Goal: Check status: Check status

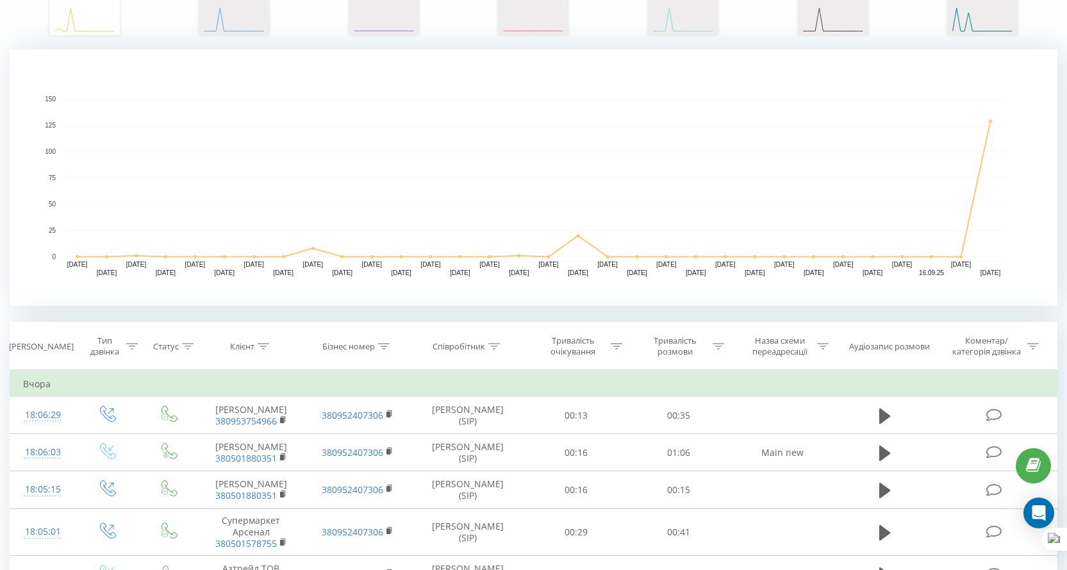
scroll to position [295, 0]
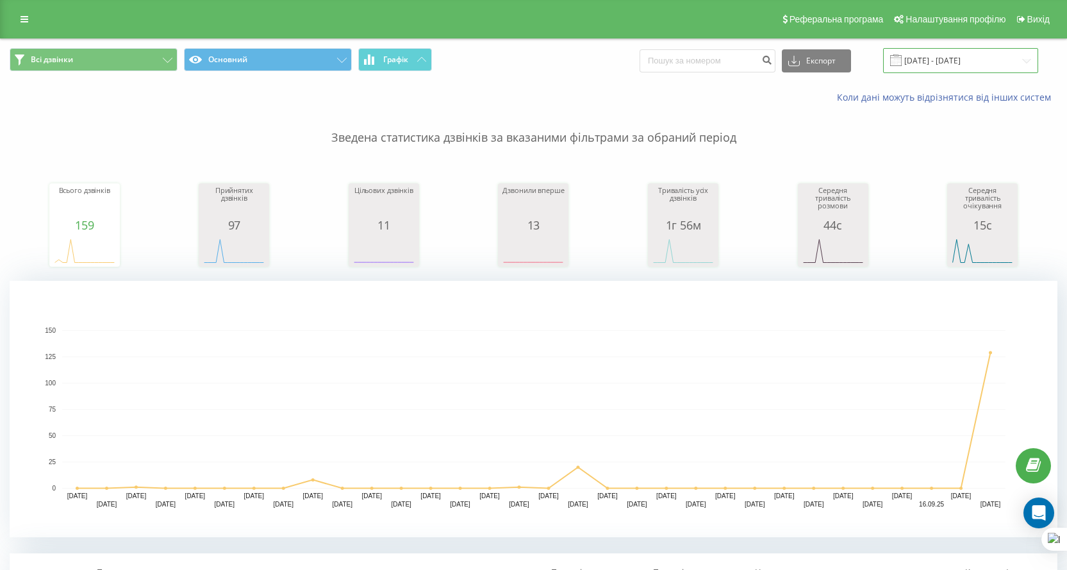
click at [925, 53] on input "[DATE] - [DATE]" at bounding box center [960, 60] width 155 height 25
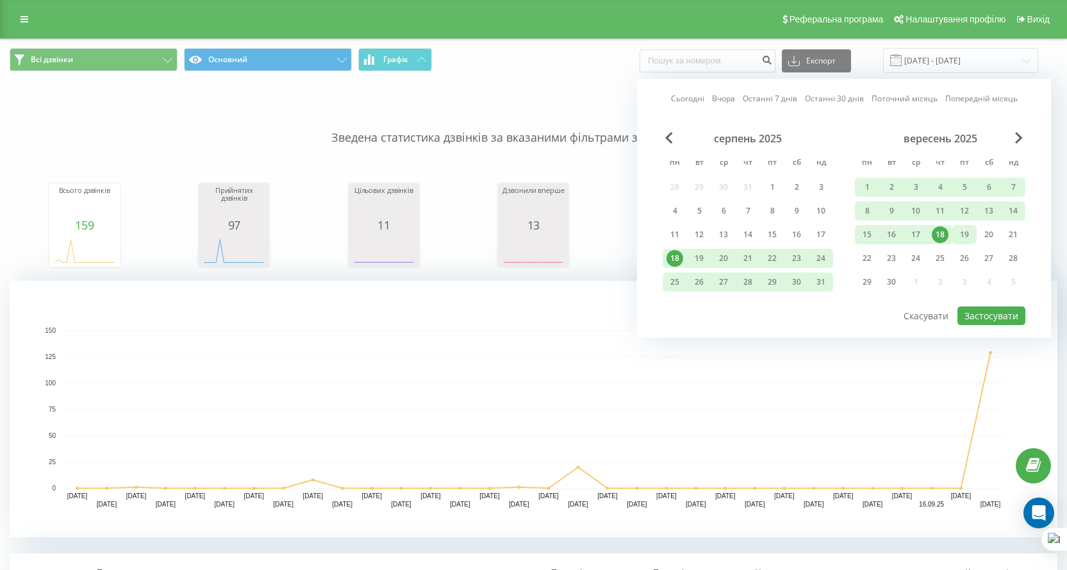
click at [962, 235] on div "19" at bounding box center [964, 234] width 17 height 17
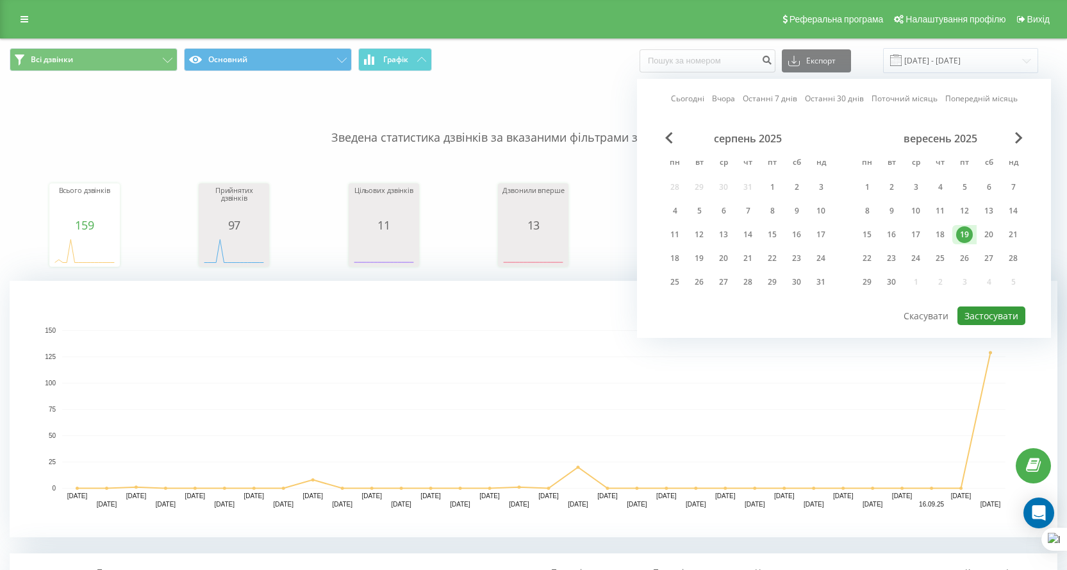
click at [1006, 324] on button "Застосувати" at bounding box center [991, 315] width 68 height 19
type input "19.09.2025 - 19.09.2025"
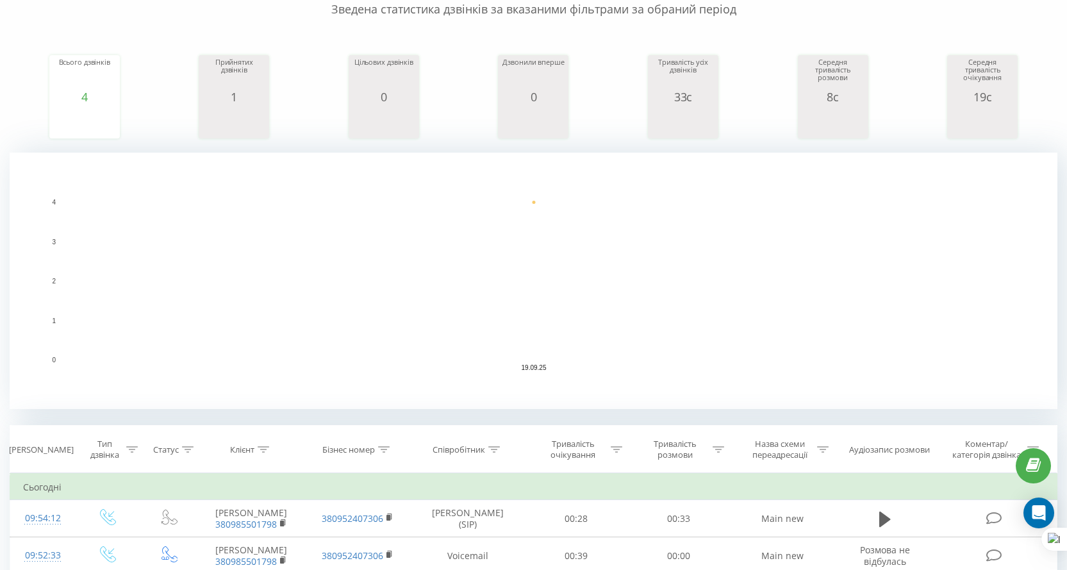
scroll to position [320, 0]
